Goal: Information Seeking & Learning: Learn about a topic

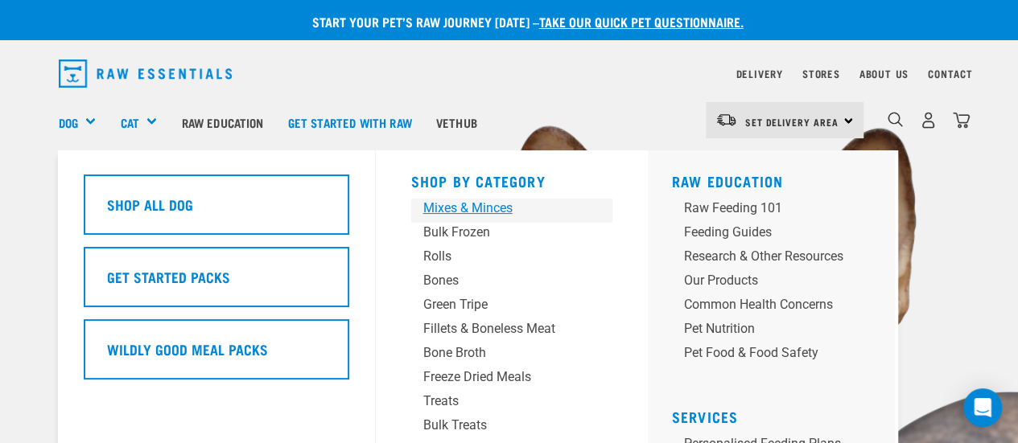
click at [436, 207] on div "Mixes & Minces" at bounding box center [498, 208] width 151 height 19
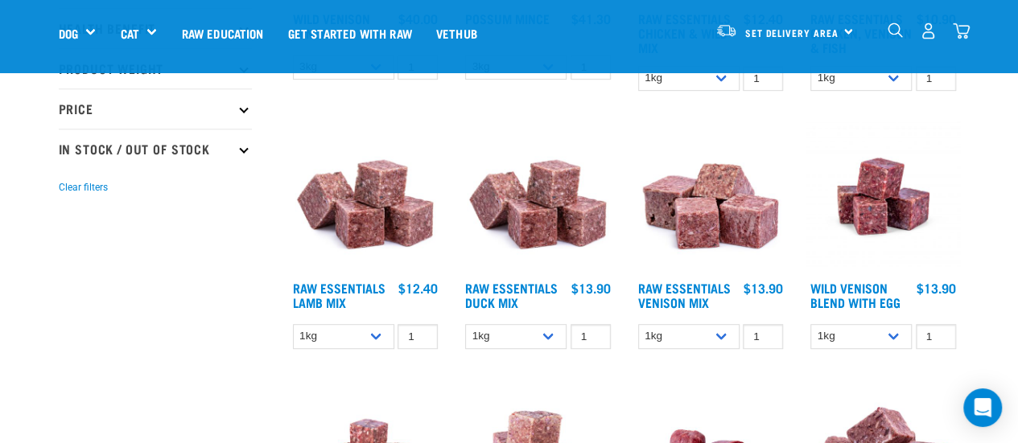
scroll to position [402, 0]
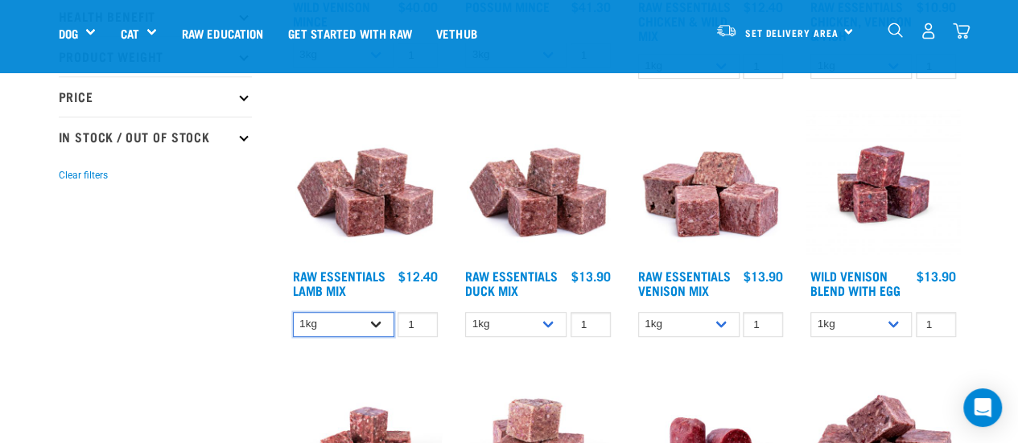
click at [375, 320] on select "1kg 3kg Bulk (10kg)" at bounding box center [343, 324] width 101 height 25
drag, startPoint x: 375, startPoint y: 320, endPoint x: 369, endPoint y: 315, distance: 8.6
click at [375, 320] on select "1kg 3kg Bulk (10kg)" at bounding box center [343, 324] width 101 height 25
click at [364, 272] on link "Raw Essentials Lamb Mix" at bounding box center [339, 283] width 93 height 22
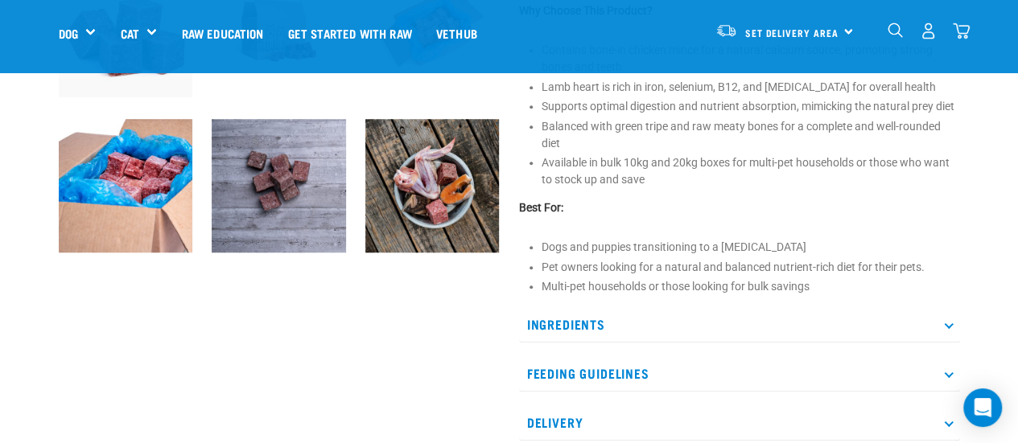
scroll to position [644, 0]
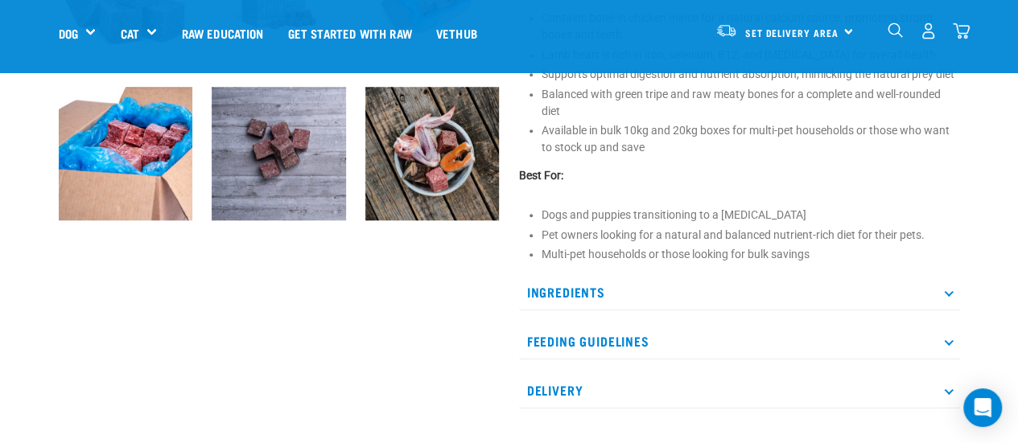
click at [948, 292] on icon at bounding box center [948, 292] width 9 height 9
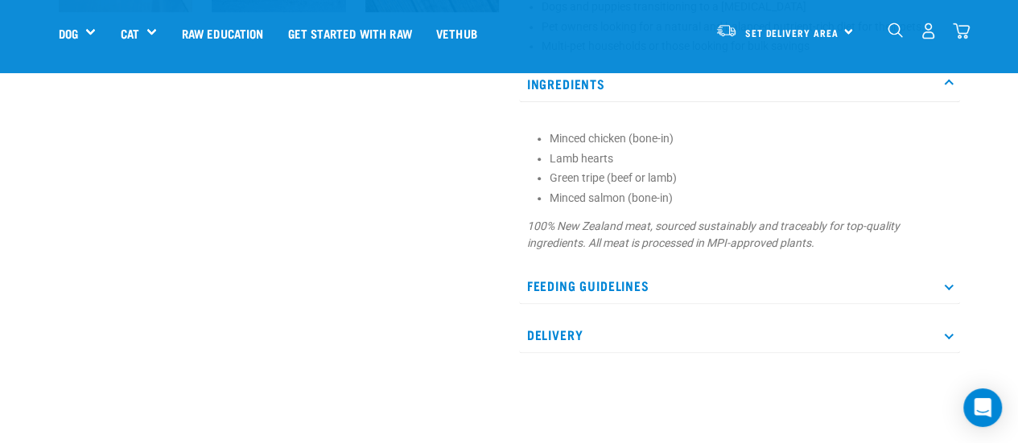
scroll to position [885, 0]
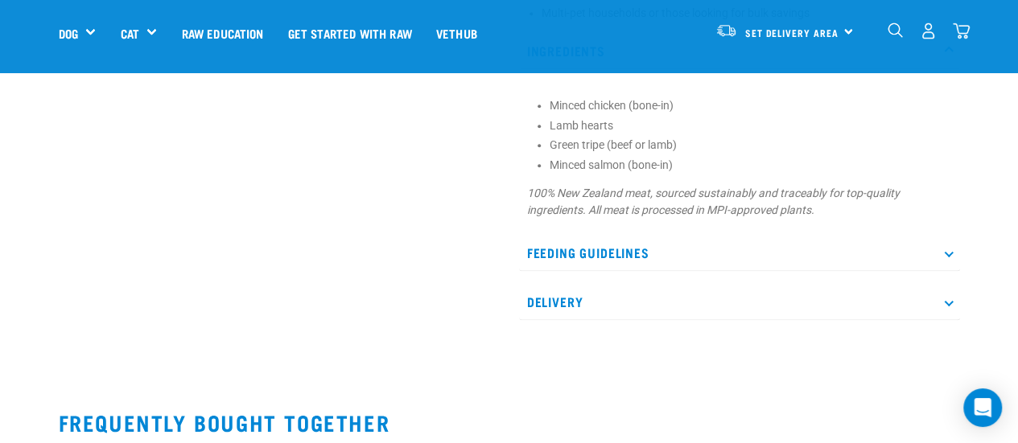
click at [573, 258] on p "Feeding Guidelines" at bounding box center [739, 253] width 441 height 36
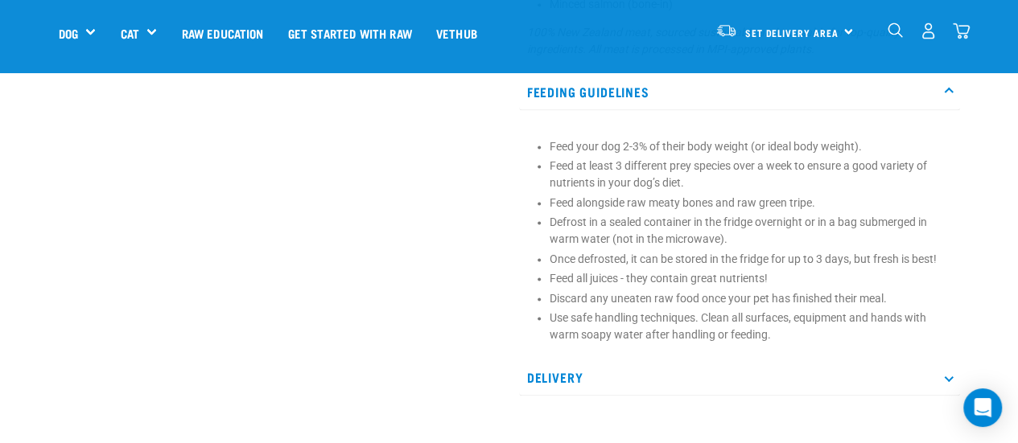
scroll to position [1127, 0]
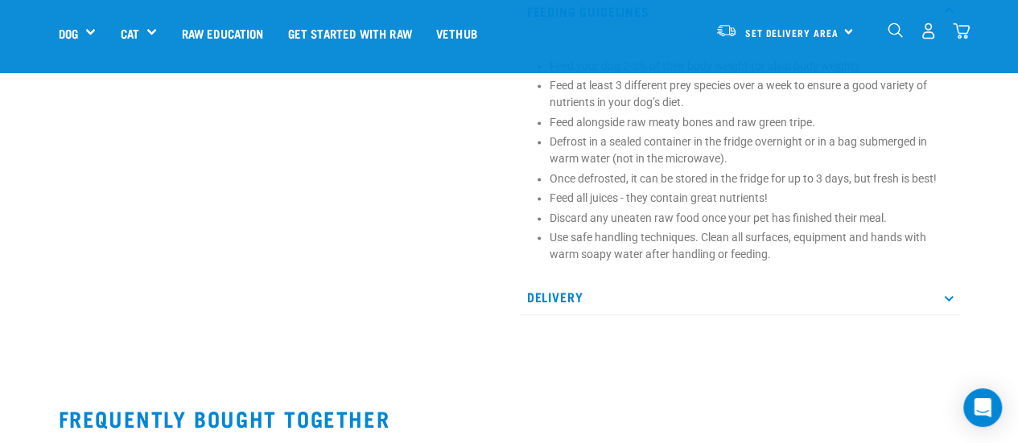
click at [544, 291] on p "Delivery" at bounding box center [739, 297] width 441 height 36
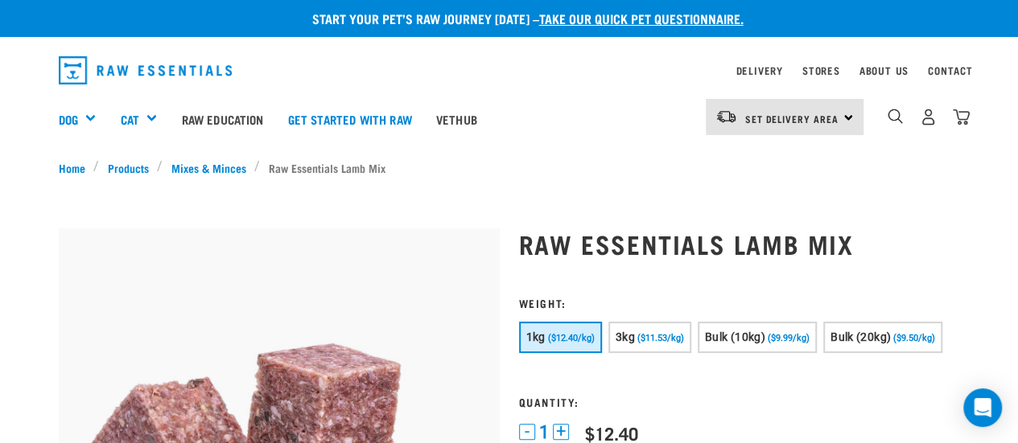
scroll to position [0, 0]
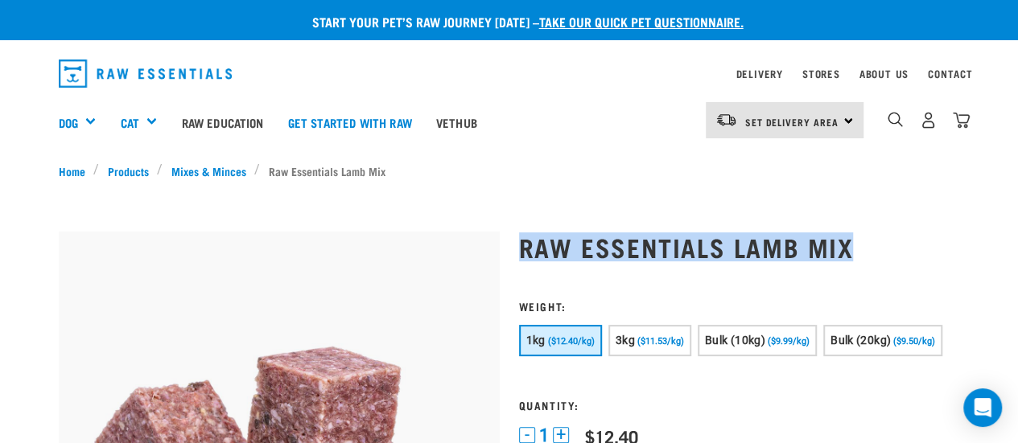
drag, startPoint x: 515, startPoint y: 250, endPoint x: 861, endPoint y: 249, distance: 346.1
copy h1 "Raw Essentials Lamb Mix"
